Goal: Communication & Community: Share content

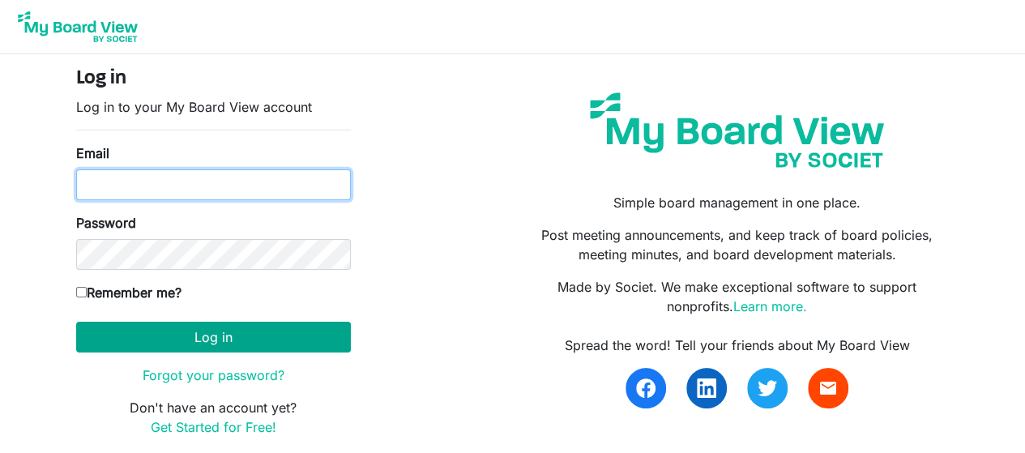
type input "Kenneth@ricca-kenya.org"
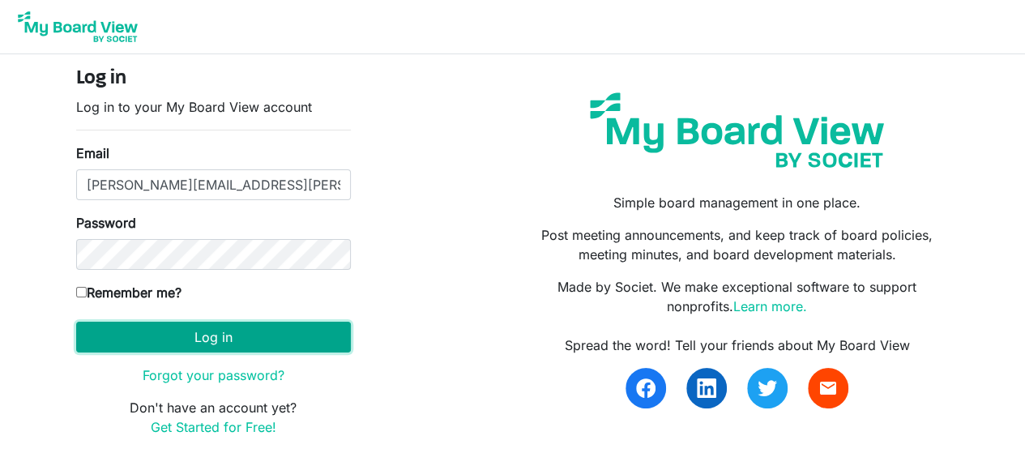
click at [237, 330] on button "Log in" at bounding box center [213, 337] width 275 height 31
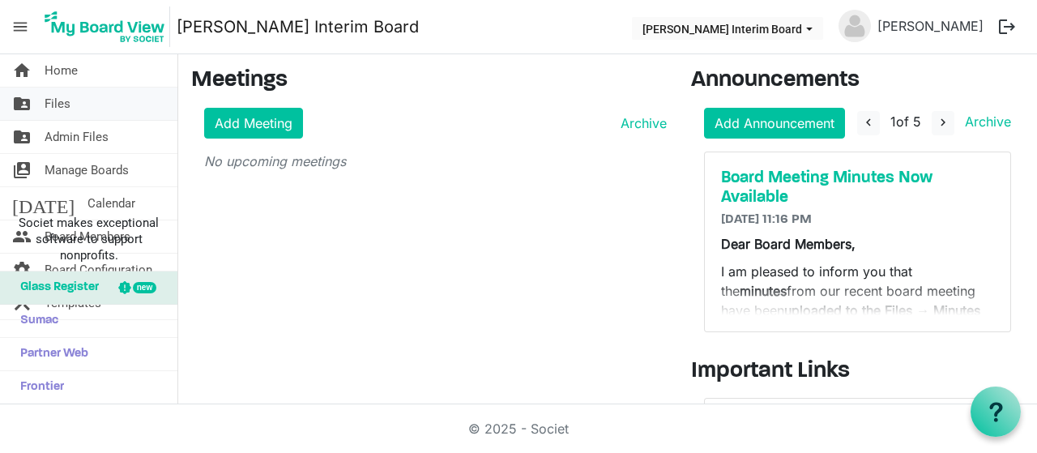
click at [77, 101] on link "folder_shared Files" at bounding box center [88, 103] width 177 height 32
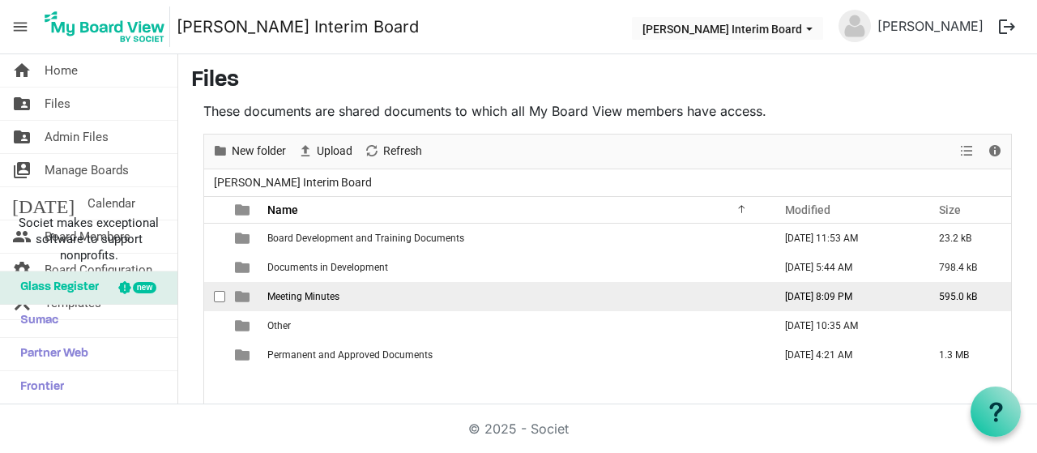
click at [318, 297] on span "Meeting Minutes" at bounding box center [303, 296] width 72 height 11
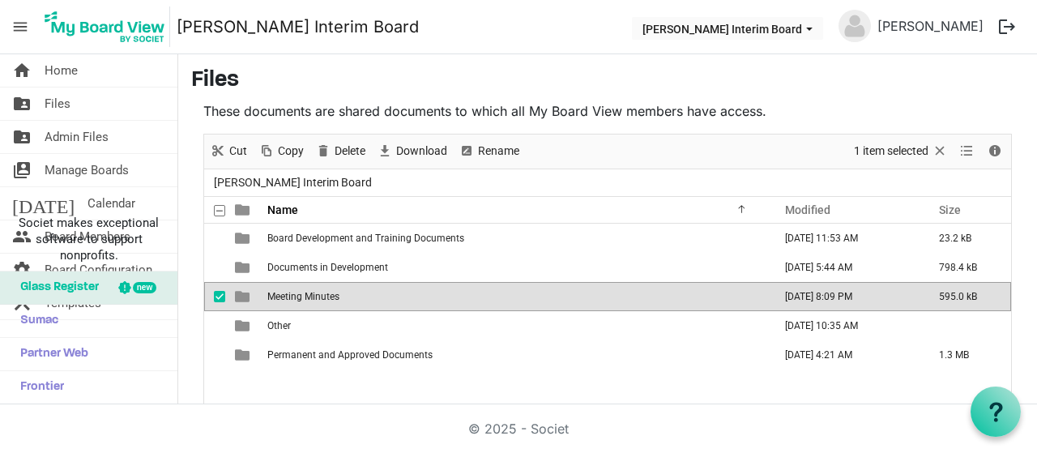
click at [318, 297] on span "Meeting Minutes" at bounding box center [303, 296] width 72 height 11
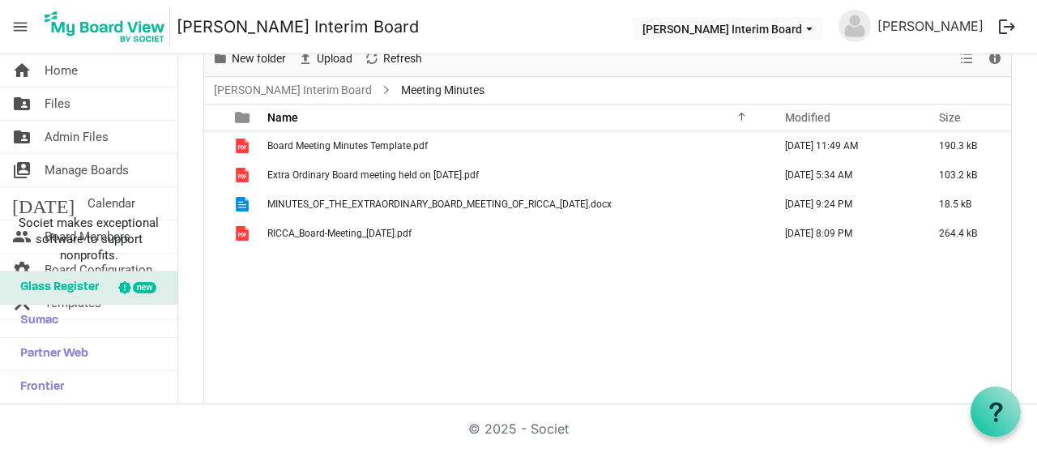
click at [328, 52] on nav "menu RICCA Interim Board RICCA Interim Board KENNETH GITARI logout" at bounding box center [518, 27] width 1037 height 54
click at [323, 60] on span "Upload" at bounding box center [334, 59] width 39 height 20
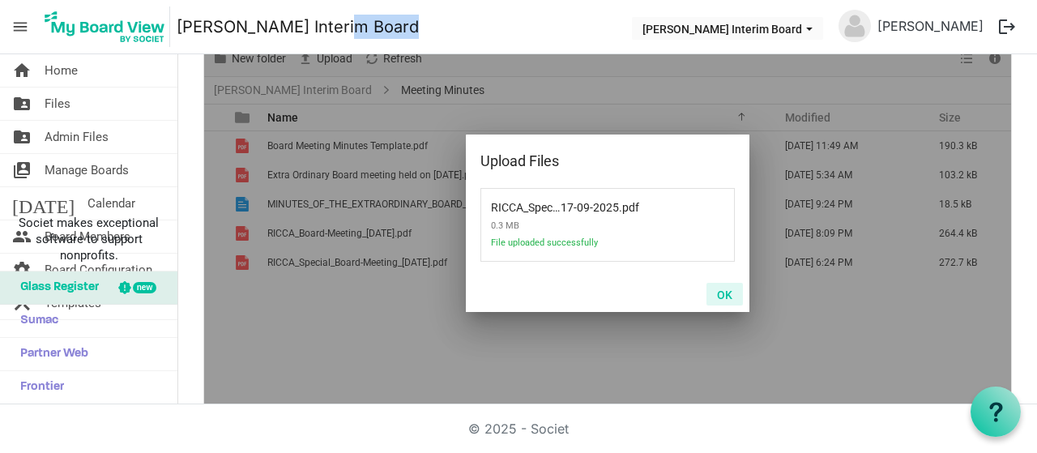
click at [716, 296] on button "OK" at bounding box center [724, 294] width 36 height 23
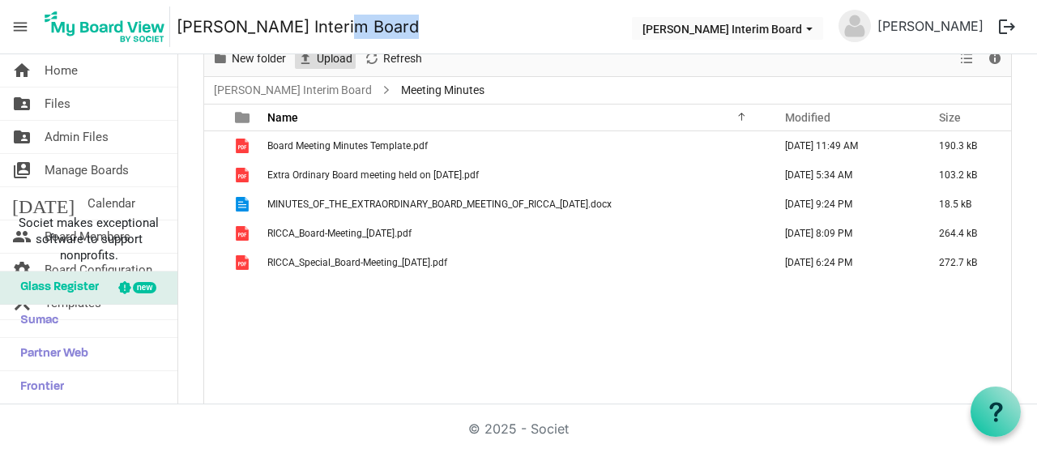
scroll to position [86, 0]
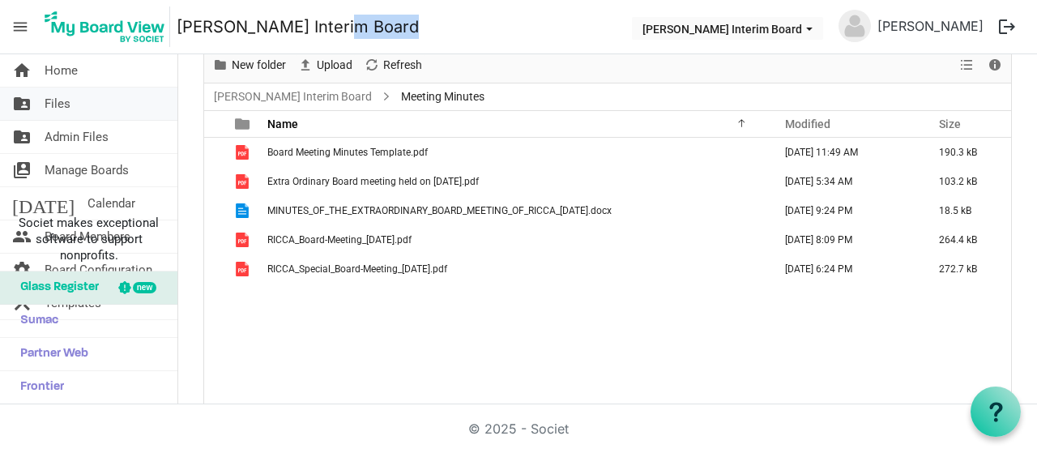
click at [85, 105] on link "folder_shared Files" at bounding box center [88, 103] width 177 height 32
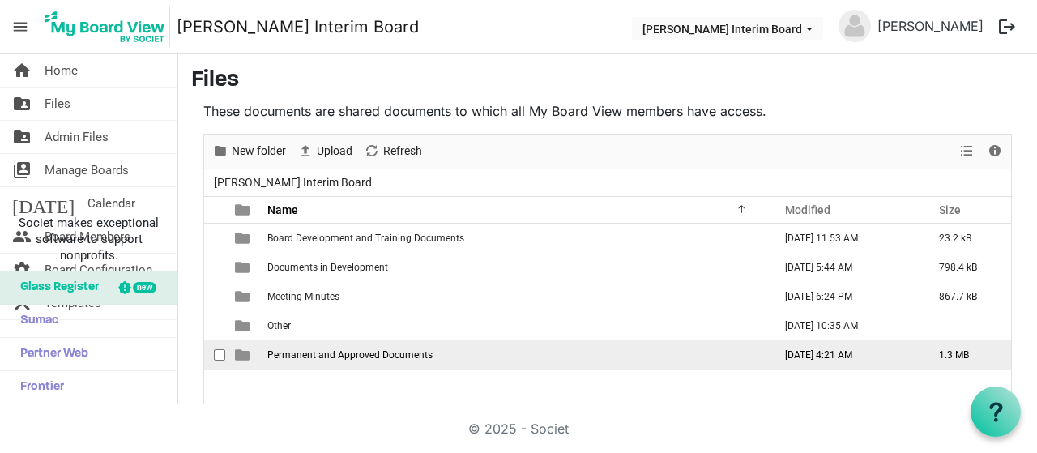
click at [327, 352] on span "Permanent and Approved Documents" at bounding box center [349, 354] width 165 height 11
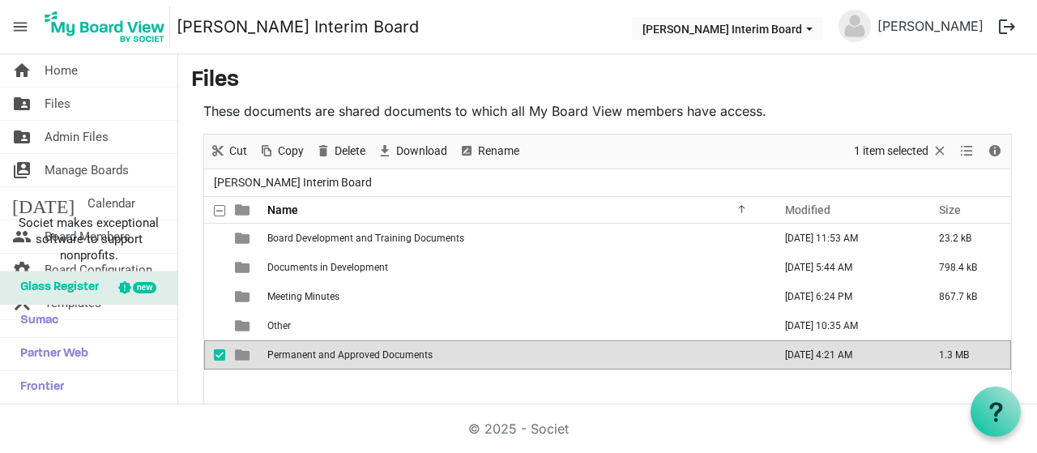
click at [327, 352] on span "Permanent and Approved Documents" at bounding box center [349, 354] width 165 height 11
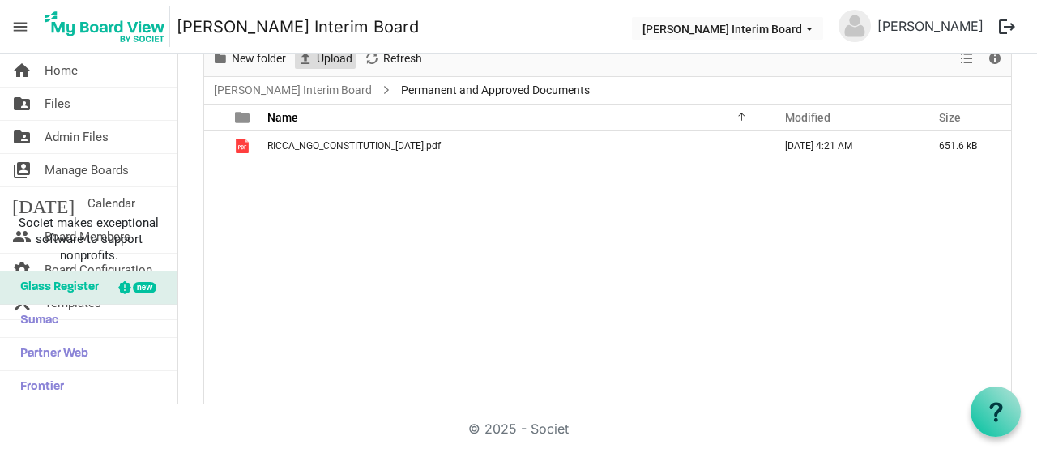
click at [318, 61] on span "Upload" at bounding box center [334, 59] width 39 height 20
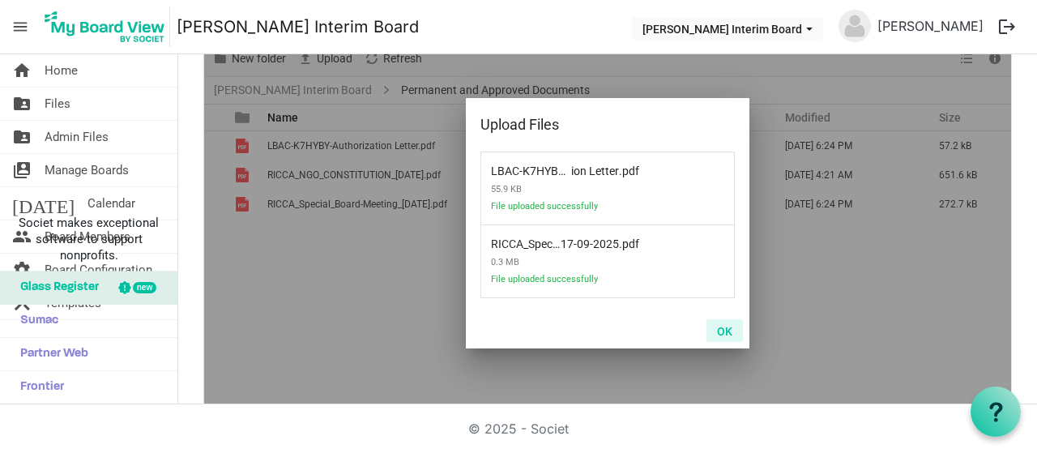
click at [719, 331] on button "OK" at bounding box center [724, 330] width 36 height 23
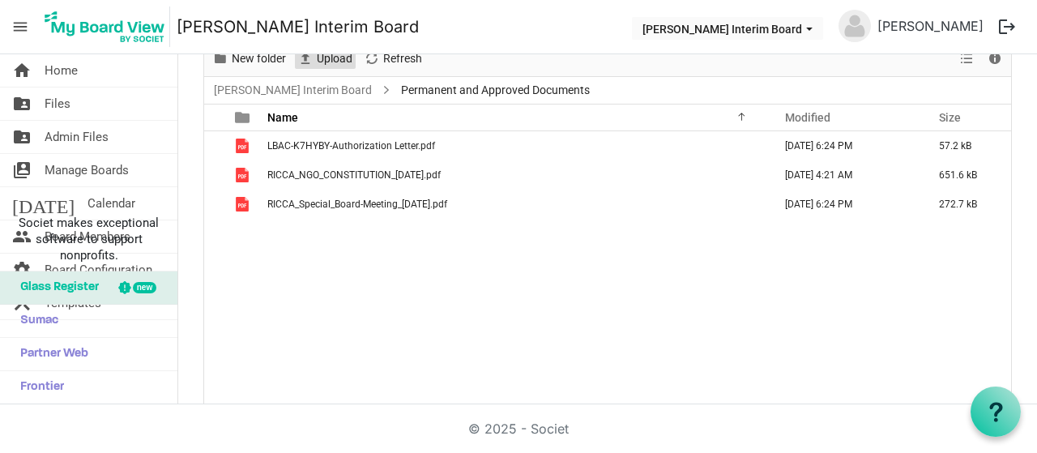
scroll to position [86, 0]
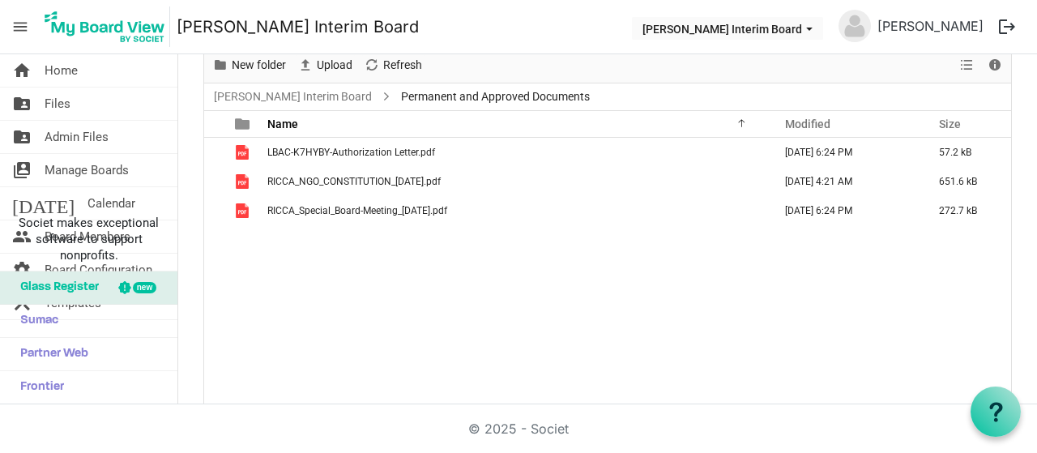
click at [408, 250] on div "LBAC-K7HYBY-Authorization Letter.pdf September 19, 2025 6:24 PM 57.2 kB RICCA_N…" at bounding box center [607, 275] width 807 height 275
click at [87, 68] on link "home Home" at bounding box center [88, 70] width 177 height 32
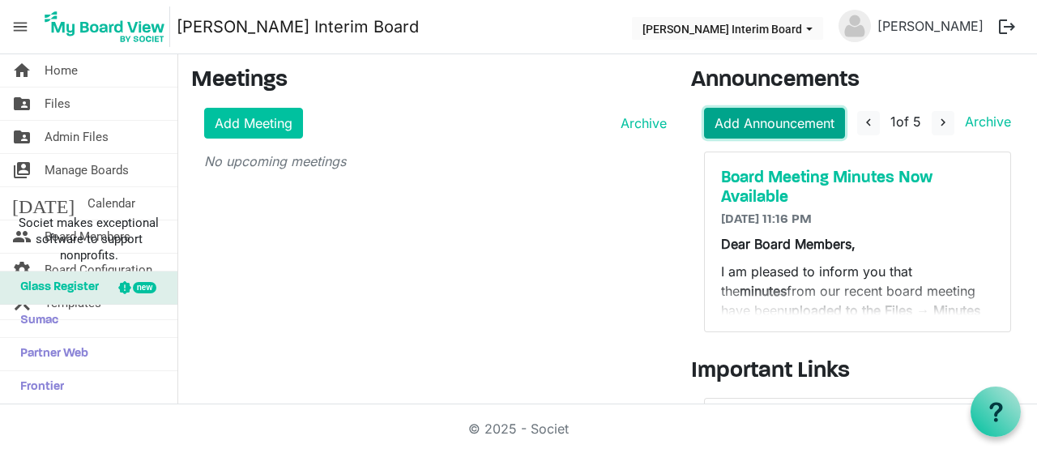
click at [782, 118] on link "Add Announcement" at bounding box center [774, 123] width 141 height 31
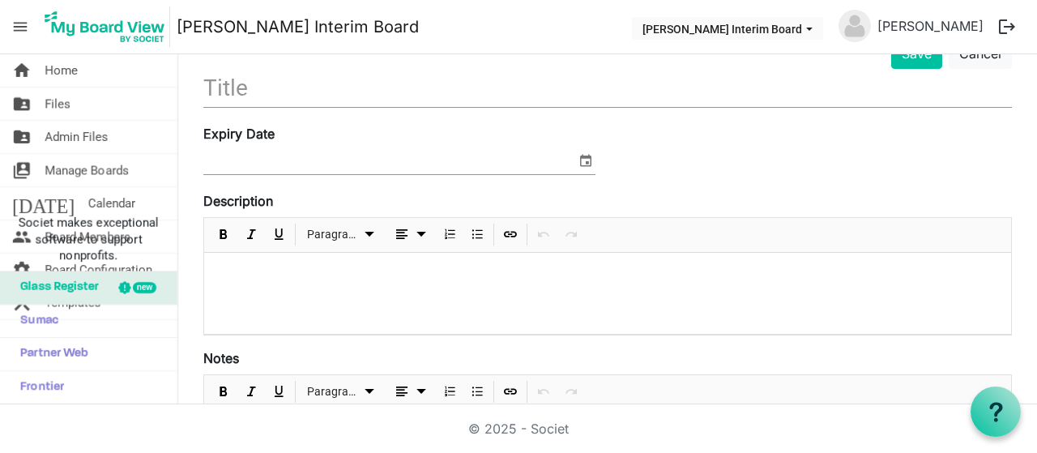
scroll to position [133, 0]
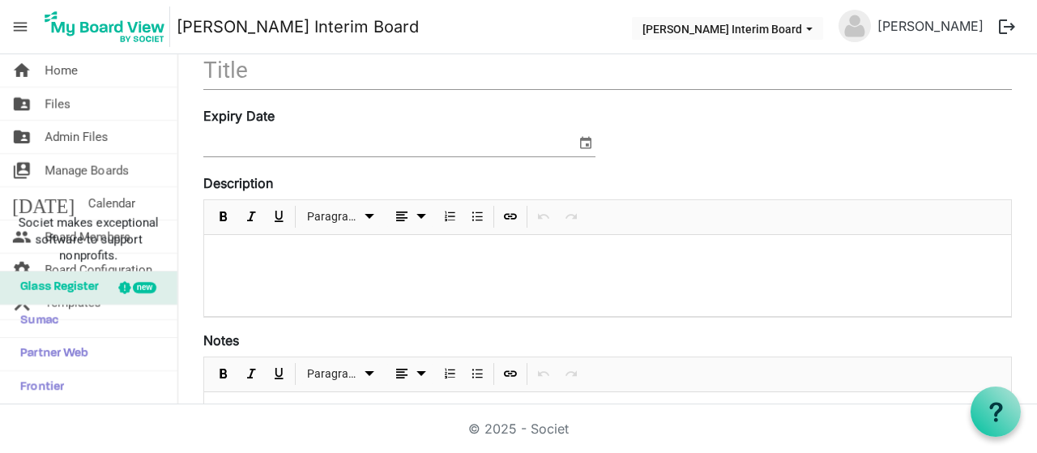
click at [293, 263] on div at bounding box center [607, 275] width 807 height 81
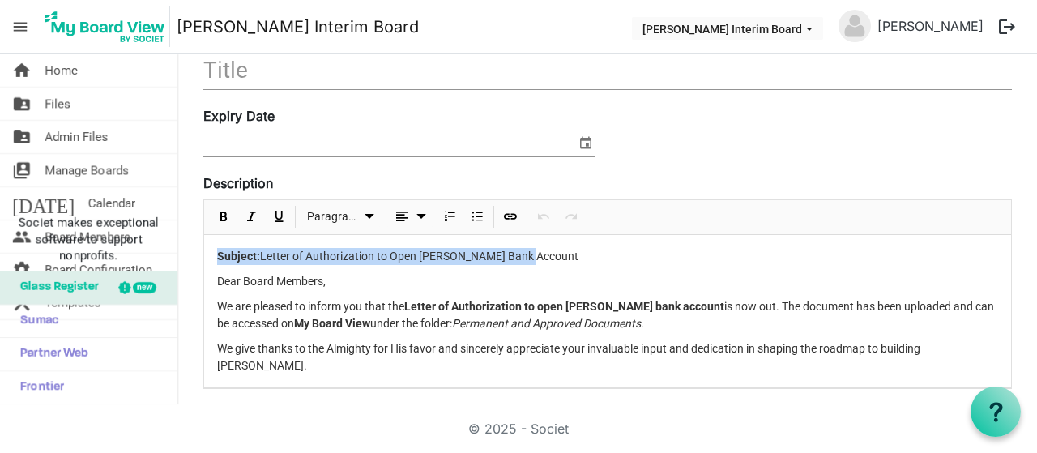
drag, startPoint x: 540, startPoint y: 253, endPoint x: 214, endPoint y: 242, distance: 325.9
click at [214, 242] on div "Subject: Letter of Authorization to Open [PERSON_NAME] Bank Account Dear Board …" at bounding box center [607, 311] width 807 height 152
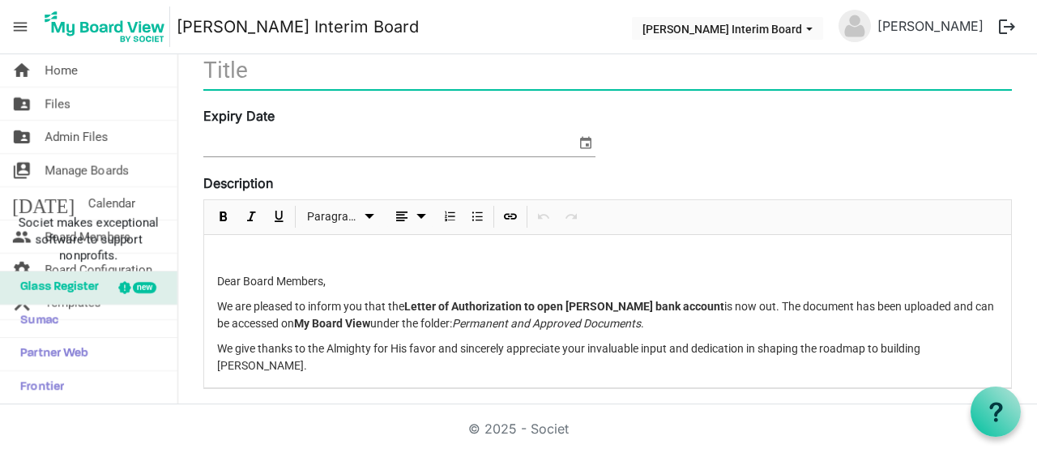
click at [284, 75] on input "text" at bounding box center [607, 70] width 809 height 38
paste input "Subject: Letter of Authorization to Open [PERSON_NAME] Bank Account"
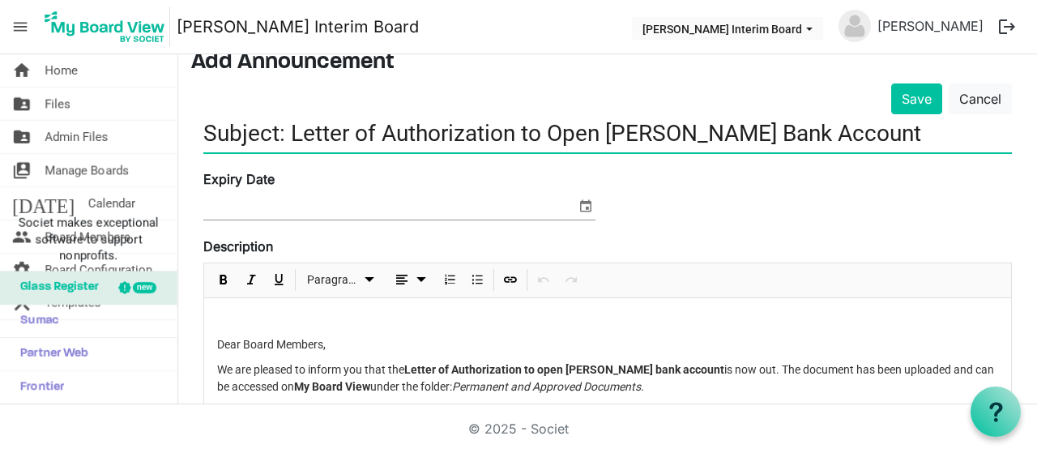
drag, startPoint x: 288, startPoint y: 72, endPoint x: 193, endPoint y: 61, distance: 95.5
click at [193, 61] on main "Home Add Announcement Add Announcement Save Cancel Subject: Letter of Authoriza…" at bounding box center [607, 387] width 859 height 804
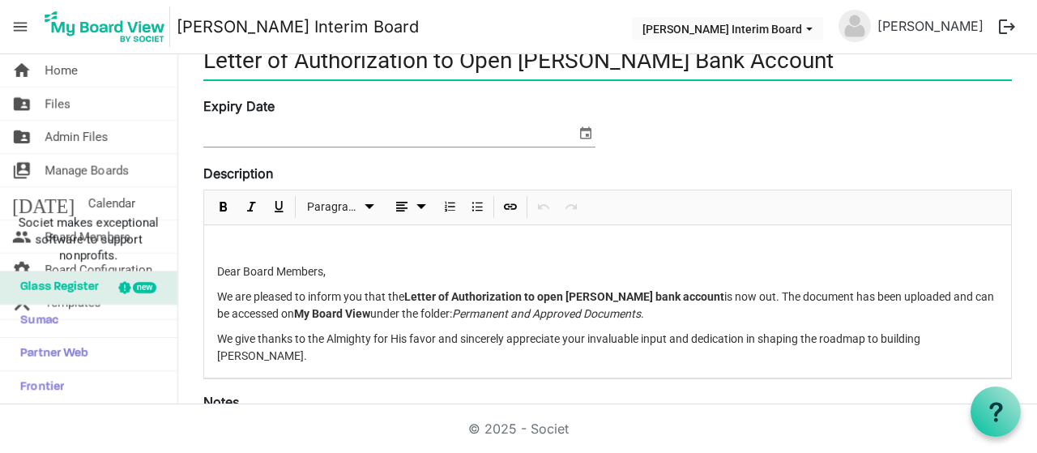
scroll to position [143, 0]
type input "Letter of Authorization to Open [PERSON_NAME] Bank Account"
click at [585, 132] on span "select" at bounding box center [585, 132] width 19 height 21
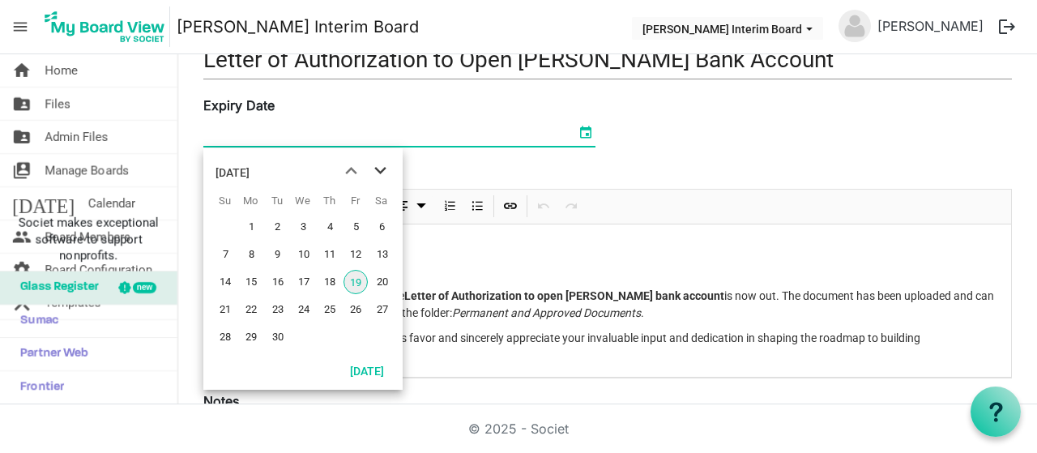
click at [376, 171] on span "next month" at bounding box center [380, 170] width 28 height 29
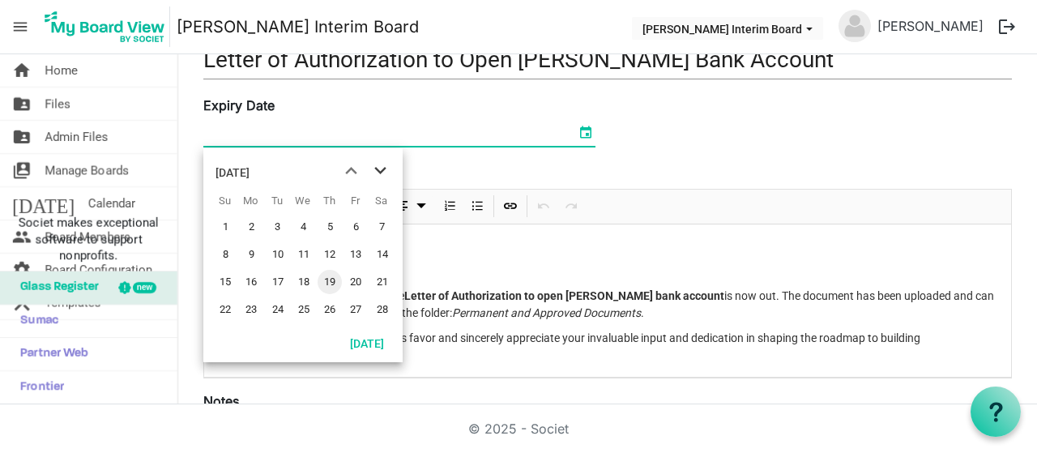
click at [376, 171] on span "next month" at bounding box center [380, 170] width 28 height 29
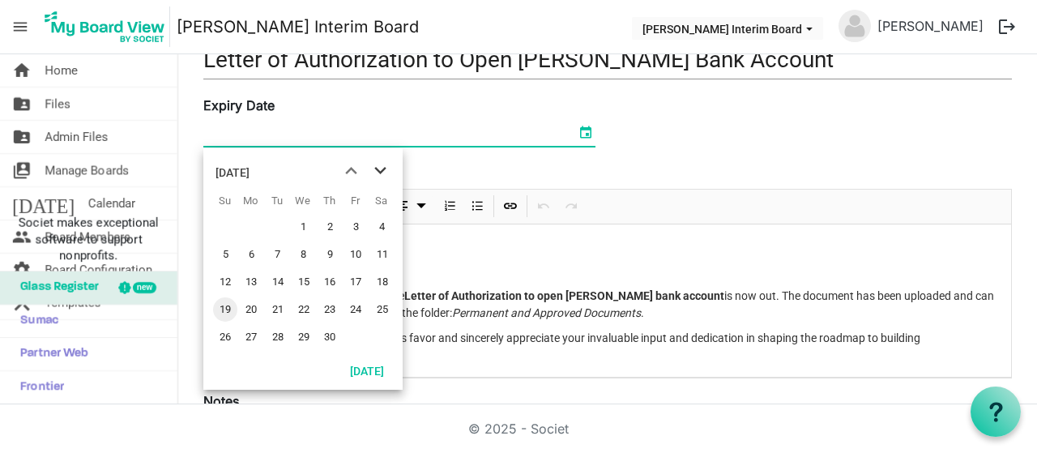
click at [376, 171] on span "next month" at bounding box center [380, 170] width 28 height 29
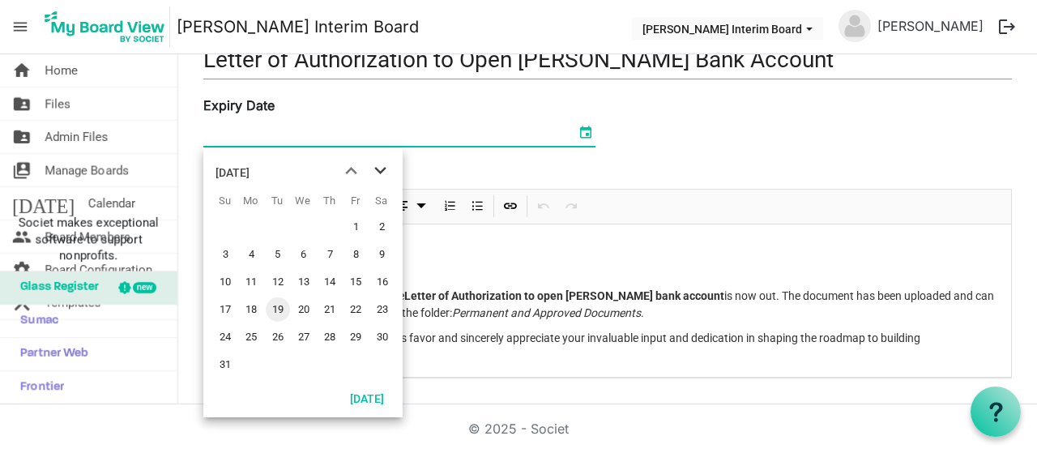
click at [376, 171] on span "next month" at bounding box center [380, 170] width 28 height 29
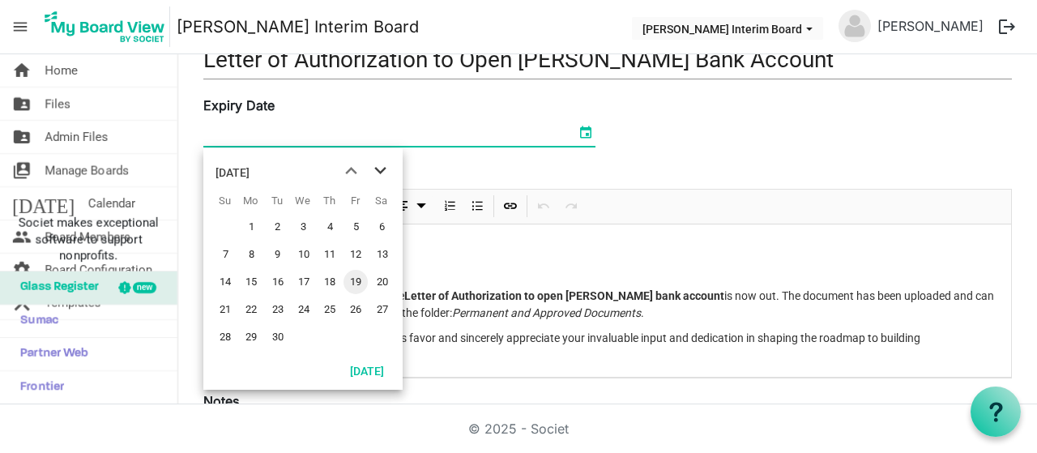
click at [376, 171] on span "next month" at bounding box center [380, 170] width 28 height 29
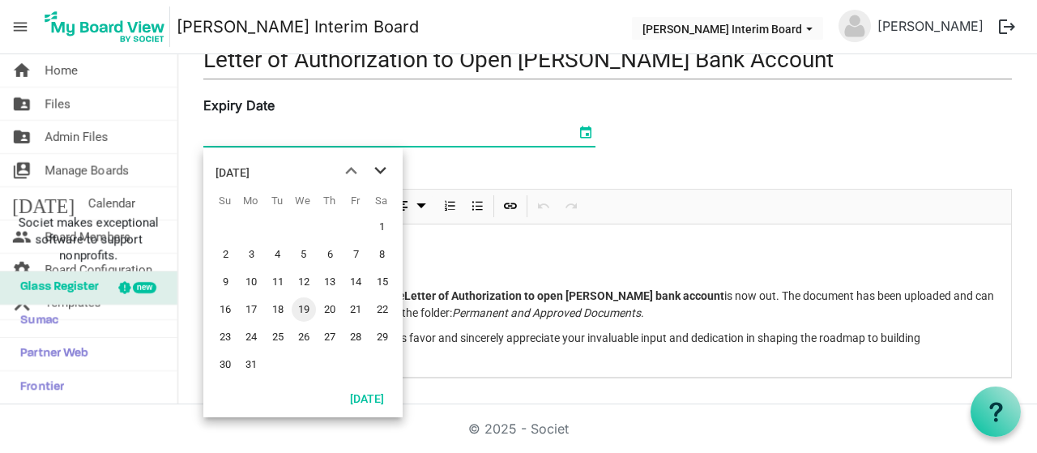
click at [376, 171] on span "next month" at bounding box center [380, 170] width 28 height 29
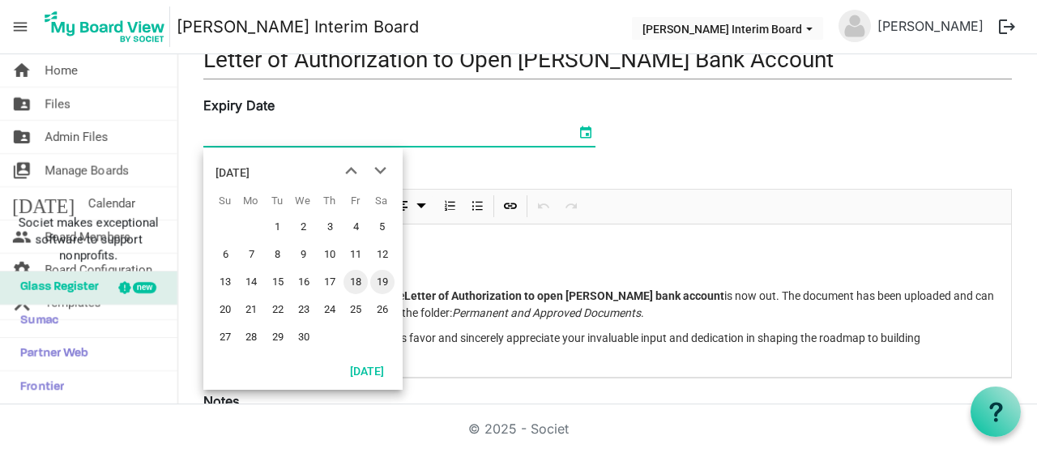
click at [355, 274] on span "18" at bounding box center [356, 282] width 24 height 24
type input "[DATE]"
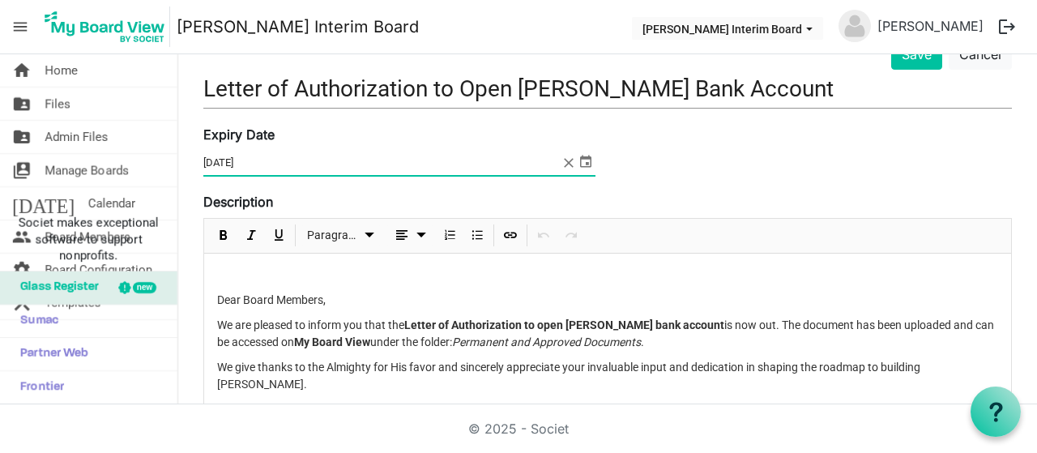
scroll to position [113, 0]
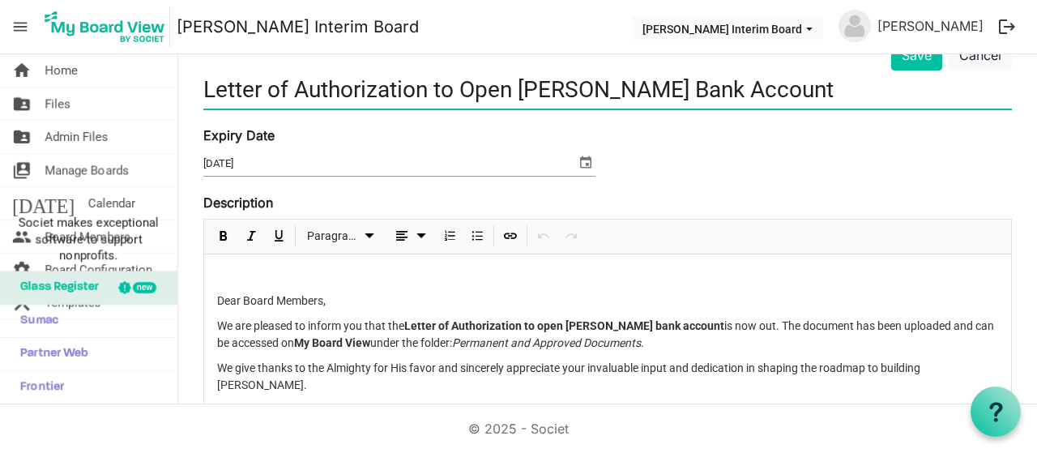
click at [207, 88] on input "Letter of Authorization to Open [PERSON_NAME] Bank Account" at bounding box center [607, 89] width 809 height 38
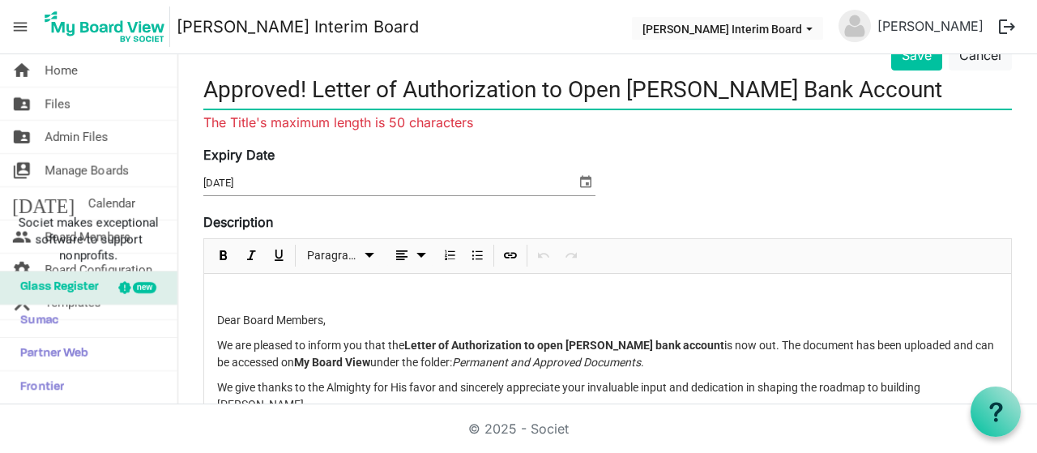
drag, startPoint x: 839, startPoint y: 88, endPoint x: 548, endPoint y: 79, distance: 291.8
click at [548, 79] on input "Approved! Letter of Authorization to Open [PERSON_NAME] Bank Account" at bounding box center [607, 89] width 809 height 38
click at [586, 83] on input "Approved! Letter of Authorization to Open [PERSON_NAME] Bank Account" at bounding box center [607, 89] width 809 height 38
drag, startPoint x: 690, startPoint y: 87, endPoint x: 630, endPoint y: 89, distance: 60.0
click at [630, 89] on input "Approved! Letter of Authorization to Open [PERSON_NAME] Bank Account" at bounding box center [607, 89] width 809 height 38
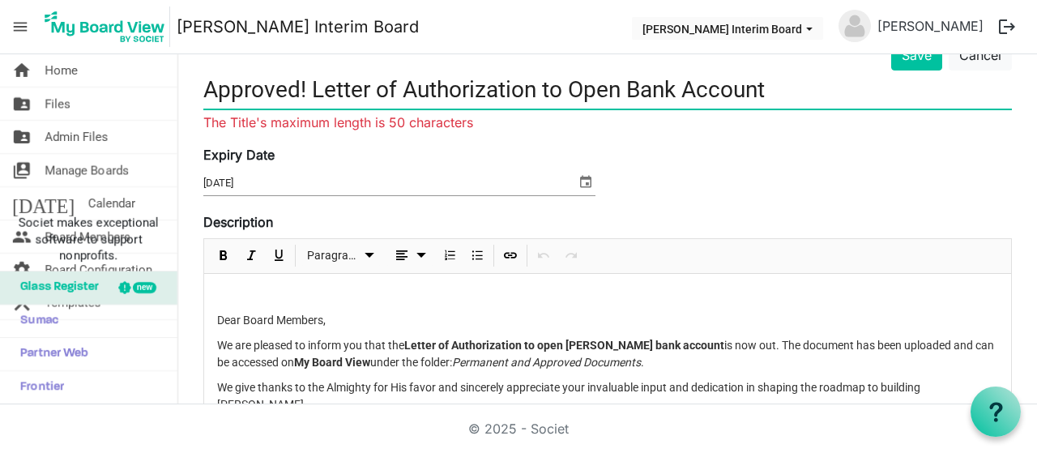
click at [402, 84] on input "Approved! Letter of Authorization to Open Bank Account" at bounding box center [607, 89] width 809 height 38
drag, startPoint x: 372, startPoint y: 88, endPoint x: 314, endPoint y: 88, distance: 58.3
click at [314, 88] on input "Approved! Letter Authorization to Open Bank Account" at bounding box center [607, 89] width 809 height 38
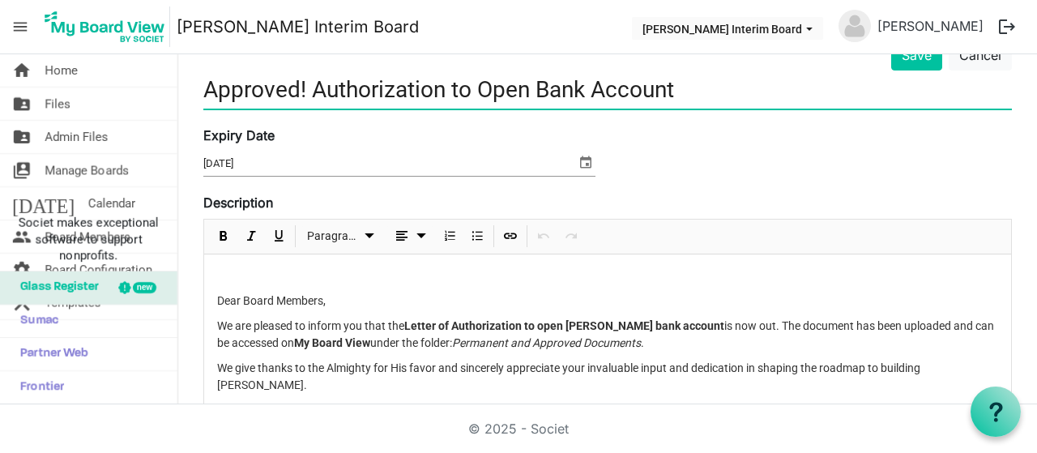
click at [446, 87] on input "Approved! Authorization to Open Bank Account" at bounding box center [607, 89] width 809 height 38
paste input "Letter"
click at [446, 87] on input "Approved! AuthorizationLetter to Open Bank Account" at bounding box center [607, 89] width 809 height 38
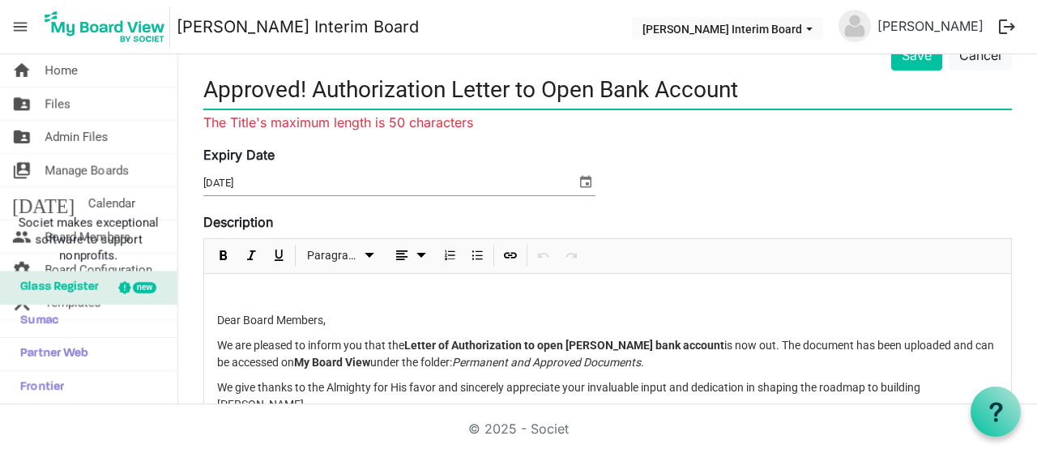
drag, startPoint x: 653, startPoint y: 87, endPoint x: 605, endPoint y: 86, distance: 47.8
click at [605, 86] on input "Approved! Authorization Letter to Open Bank Account" at bounding box center [607, 89] width 809 height 38
click at [734, 85] on input "Approved! Authorization Letter to Open Bank Account" at bounding box center [607, 89] width 809 height 38
drag, startPoint x: 747, startPoint y: 86, endPoint x: 520, endPoint y: 85, distance: 226.8
click at [520, 85] on input "Approved! Authorization Letter to Open Bank Account" at bounding box center [607, 89] width 809 height 38
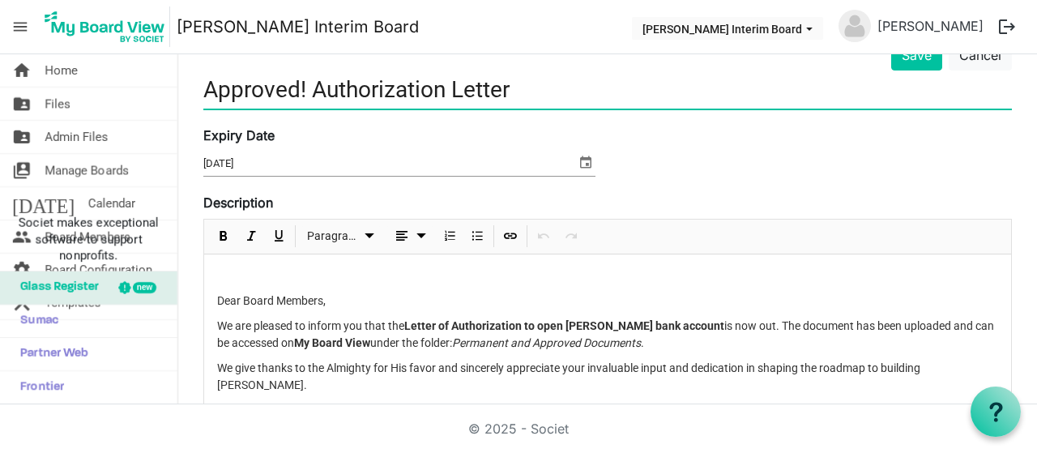
click at [311, 87] on input "Approved! Authorization Letter" at bounding box center [607, 89] width 809 height 38
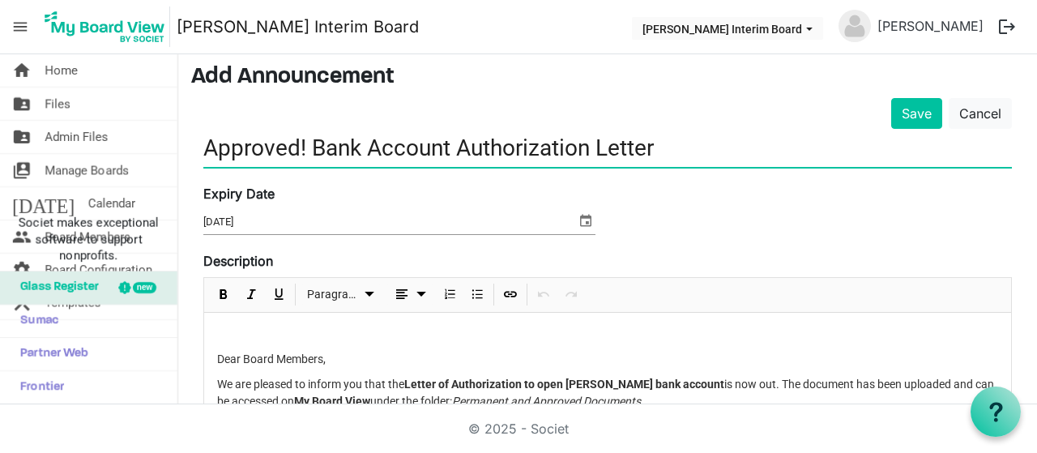
scroll to position [54, 0]
click at [684, 156] on input "Approved! Bank Account Authorization Letter" at bounding box center [607, 149] width 809 height 38
type input "Approved! Bank Account Authorization Letter."
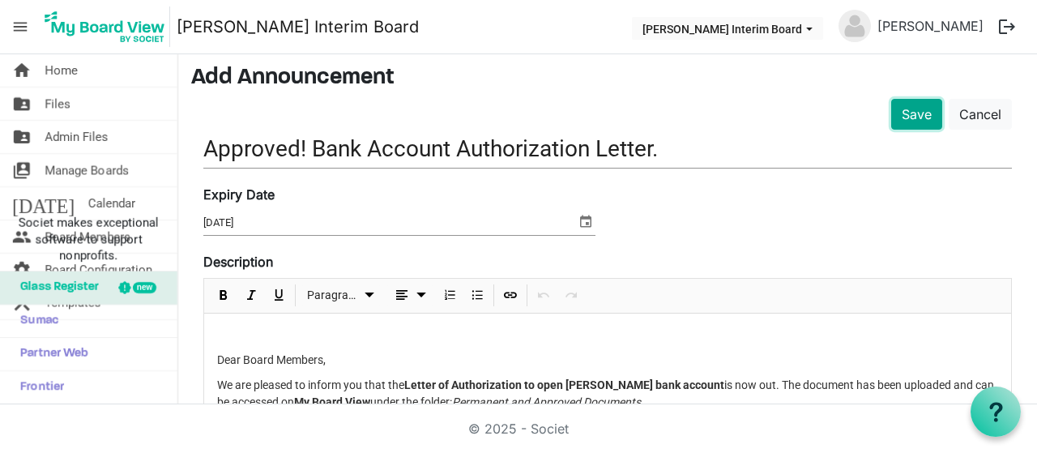
click at [893, 108] on button "Save" at bounding box center [916, 114] width 51 height 31
